Goal: Task Accomplishment & Management: Complete application form

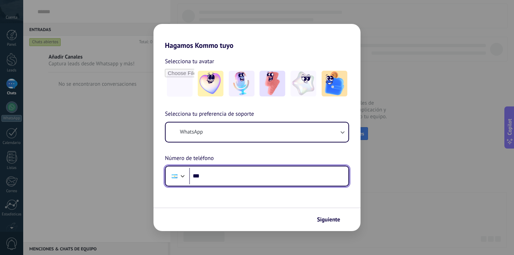
click at [172, 181] on div at bounding box center [175, 176] width 14 height 15
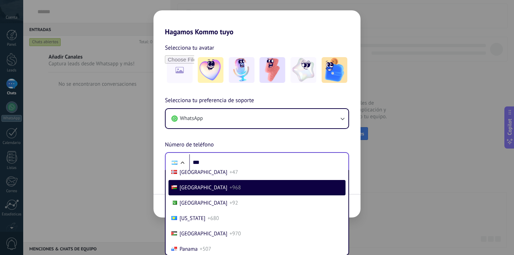
scroll to position [571, 0]
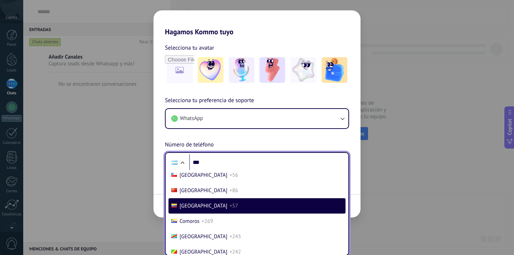
click at [216, 209] on li "Colombia +57" at bounding box center [257, 205] width 177 height 15
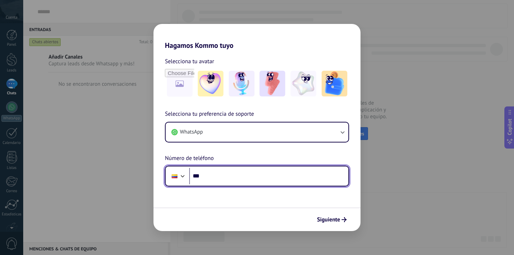
scroll to position [0, 0]
click at [218, 182] on input "***" at bounding box center [268, 176] width 159 height 16
type input "**********"
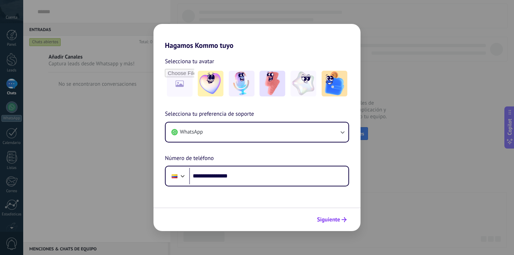
click at [333, 219] on span "Siguiente" at bounding box center [328, 219] width 23 height 5
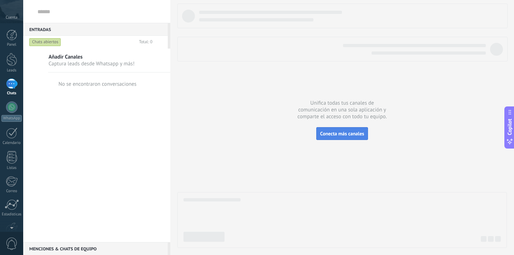
click at [344, 135] on span "Conecta más canales" at bounding box center [342, 133] width 44 height 6
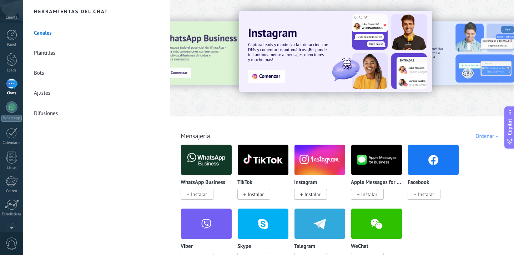
click at [313, 195] on span "Instalar" at bounding box center [313, 194] width 16 height 6
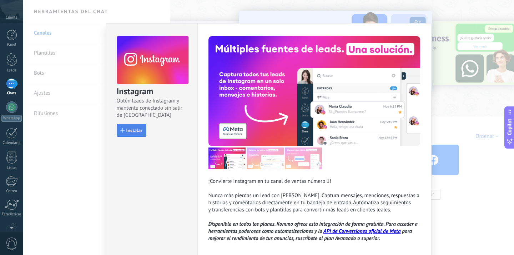
click at [138, 131] on span "Instalar" at bounding box center [134, 130] width 16 height 5
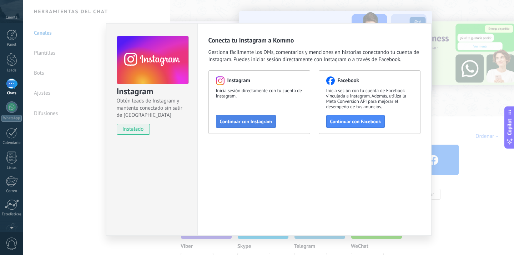
click at [256, 122] on span "Continuar con Instagram" at bounding box center [246, 121] width 52 height 5
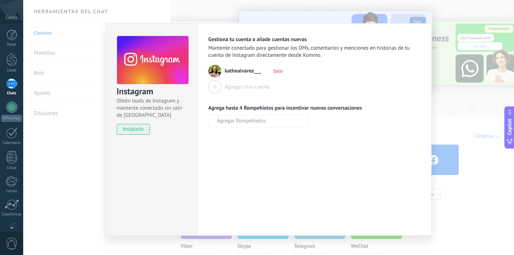
click at [455, 72] on div "Instagram Obtén leads de Instagram y mantente conectado sin salir de Kommo inst…" at bounding box center [268, 127] width 491 height 255
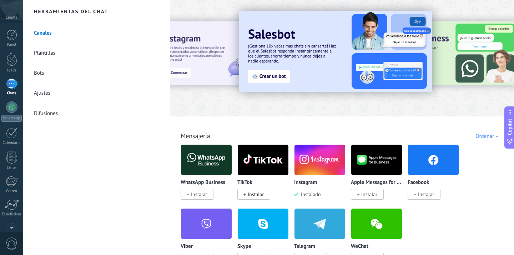
click at [317, 169] on img at bounding box center [320, 159] width 51 height 35
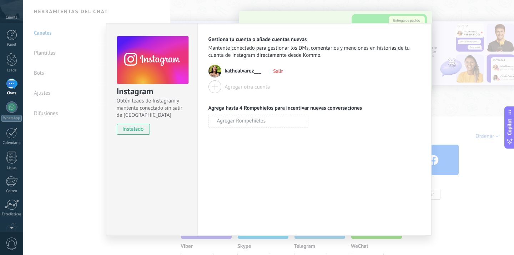
click at [481, 64] on div "Instagram Obtén leads de Instagram y mantente conectado sin salir de Kommo inst…" at bounding box center [268, 127] width 491 height 255
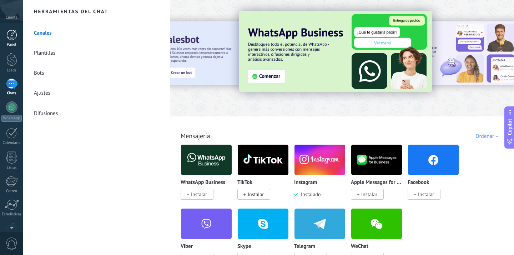
click at [11, 33] on div at bounding box center [11, 35] width 11 height 11
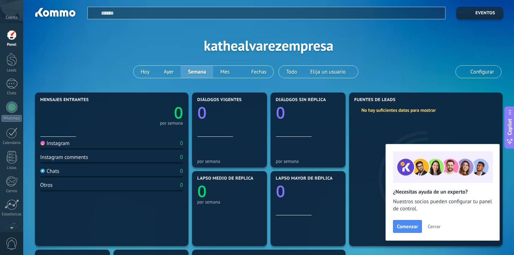
click at [12, 15] on div "Cuenta" at bounding box center [11, 11] width 23 height 23
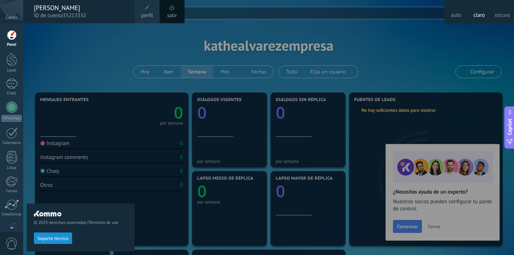
click at [53, 235] on button "Soporte técnico" at bounding box center [53, 237] width 38 height 11
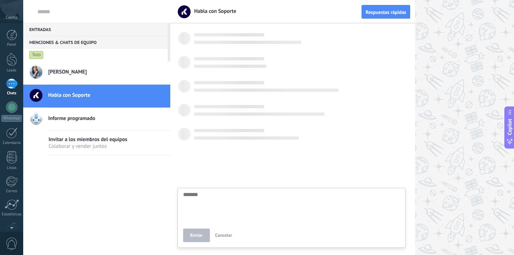
scroll to position [7, 0]
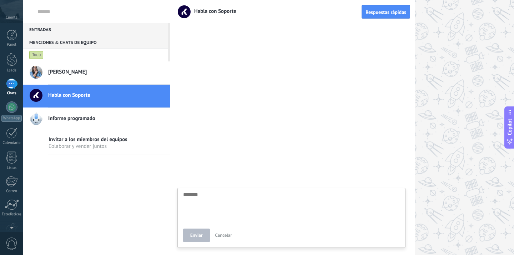
click at [15, 17] on span "Cuenta" at bounding box center [12, 17] width 12 height 5
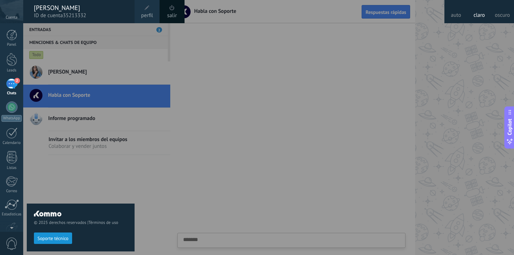
click at [416, 76] on div at bounding box center [280, 127] width 514 height 255
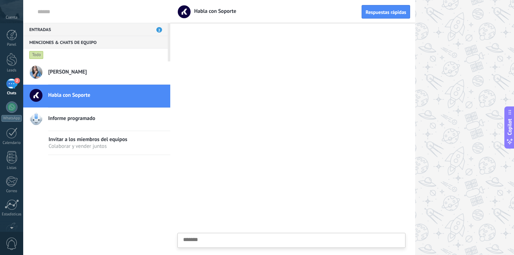
click at [14, 83] on div "2" at bounding box center [11, 84] width 11 height 10
